Goal: Task Accomplishment & Management: Complete application form

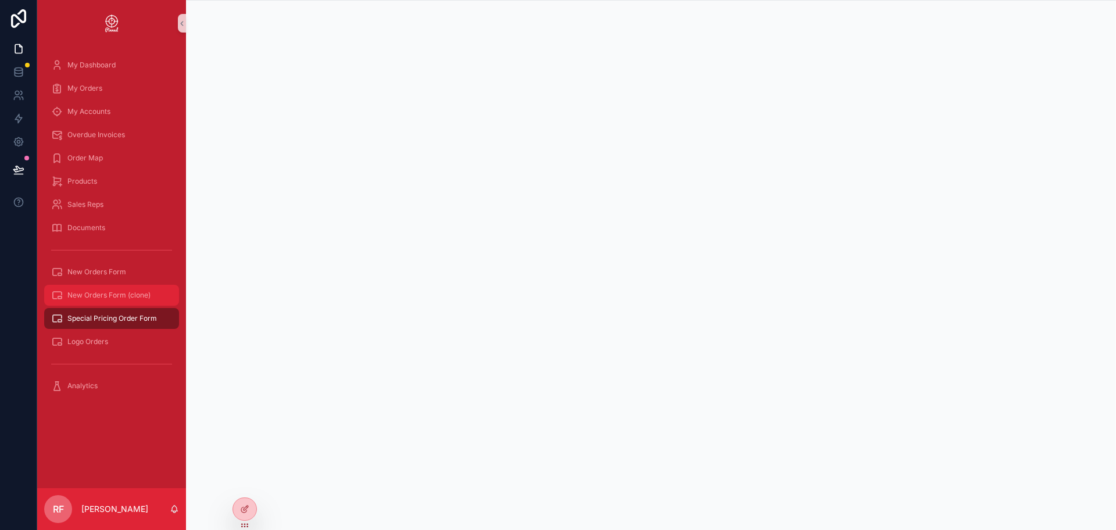
click at [108, 299] on span "New Orders Form (clone)" at bounding box center [108, 295] width 83 height 9
